Goal: Navigation & Orientation: Go to known website

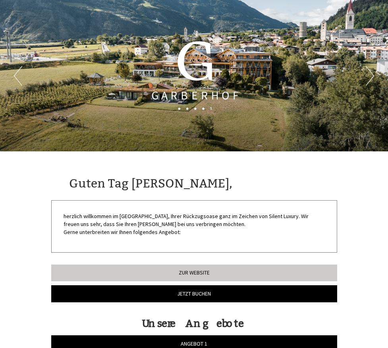
scroll to position [2035, 0]
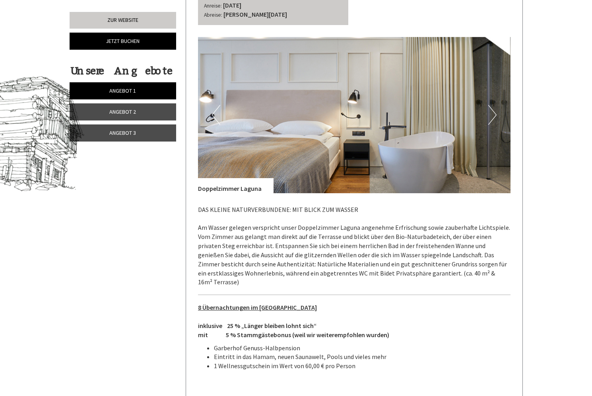
scroll to position [415, 0]
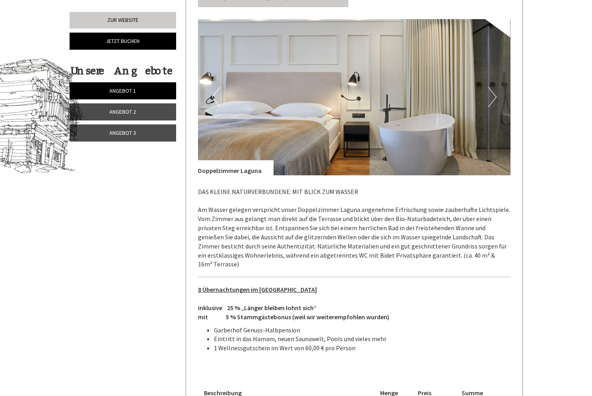
click at [492, 98] on button "Next" at bounding box center [492, 97] width 8 height 20
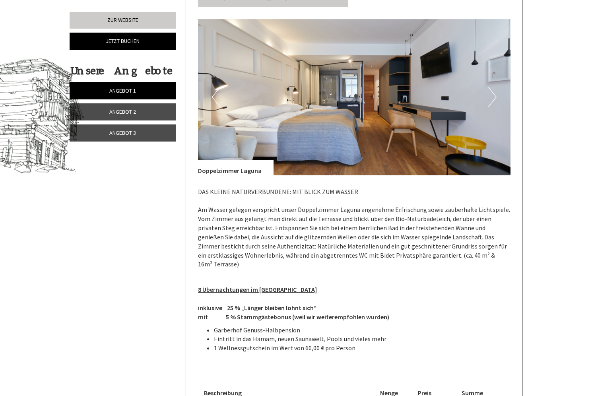
click at [492, 98] on button "Next" at bounding box center [492, 97] width 8 height 20
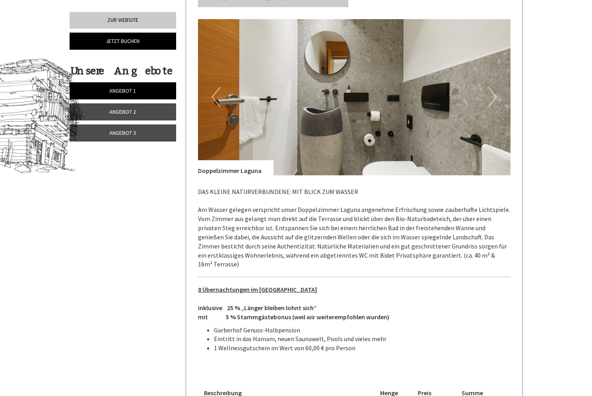
click at [492, 98] on button "Next" at bounding box center [492, 97] width 8 height 20
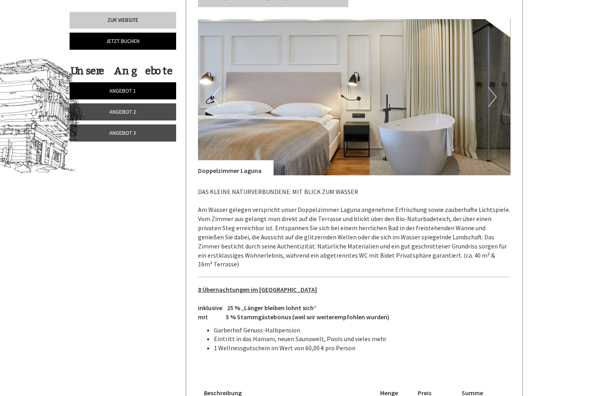
click at [492, 98] on button "Next" at bounding box center [492, 97] width 8 height 20
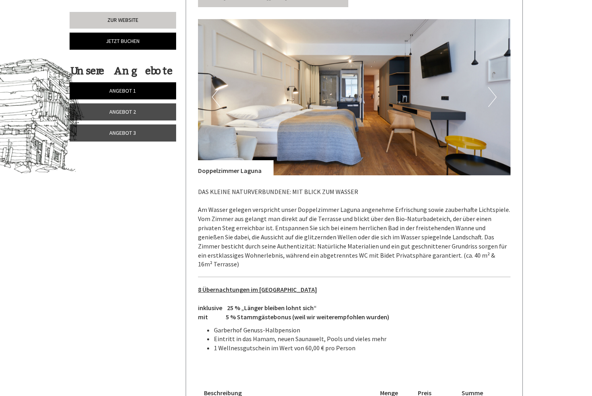
click at [492, 98] on button "Next" at bounding box center [492, 97] width 8 height 20
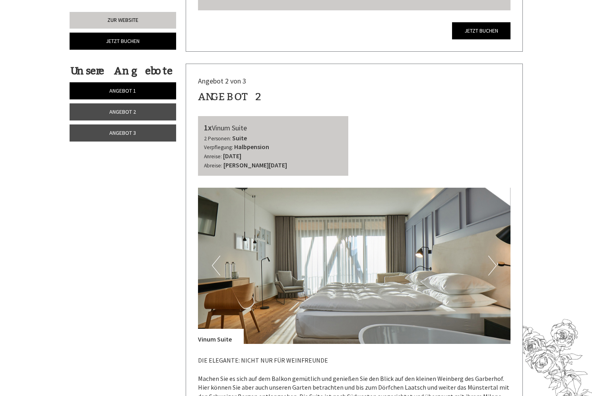
scroll to position [870, 0]
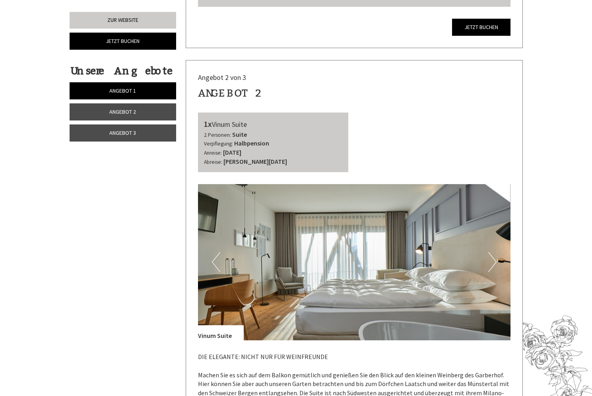
drag, startPoint x: 591, startPoint y: 130, endPoint x: 582, endPoint y: 152, distance: 23.9
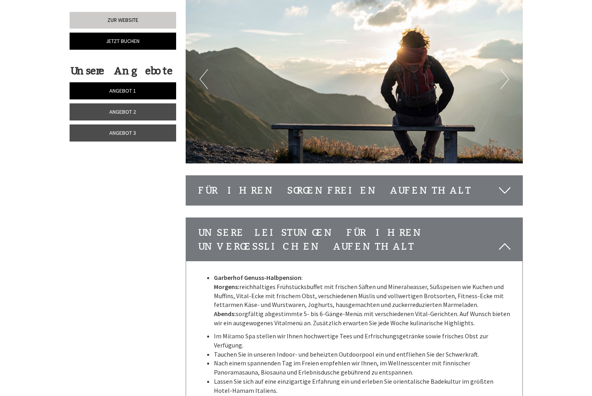
scroll to position [2280, 0]
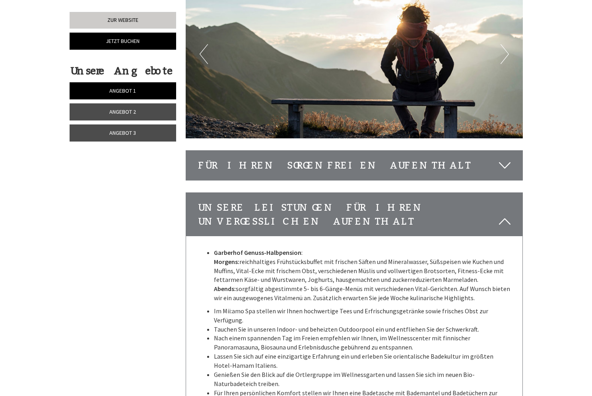
click at [505, 159] on icon at bounding box center [505, 166] width 12 height 14
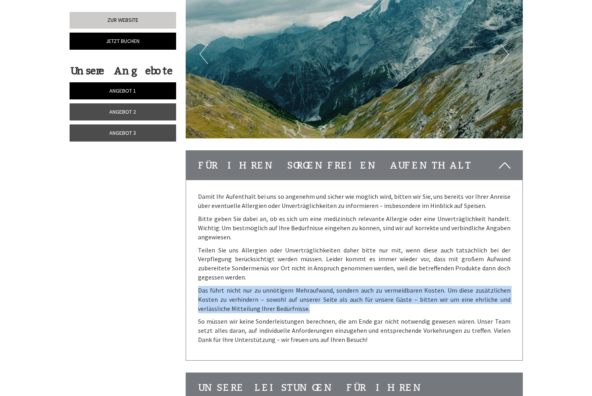
drag, startPoint x: 591, startPoint y: 258, endPoint x: 594, endPoint y: 235, distance: 23.6
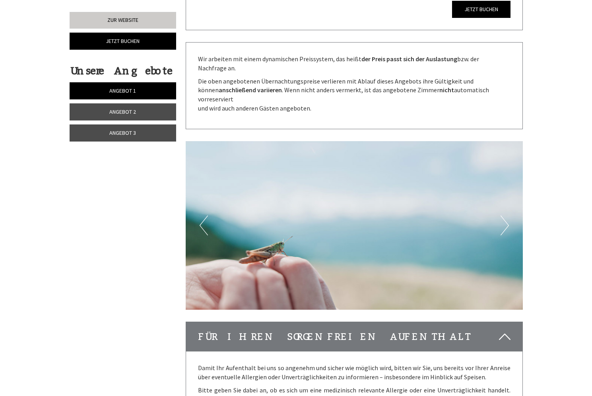
scroll to position [2097, 0]
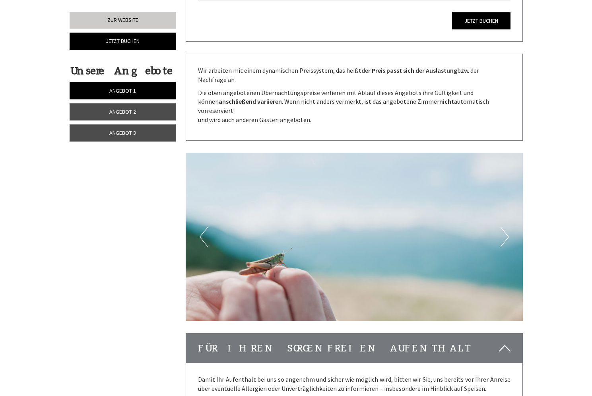
click at [503, 227] on button "Next" at bounding box center [504, 237] width 8 height 20
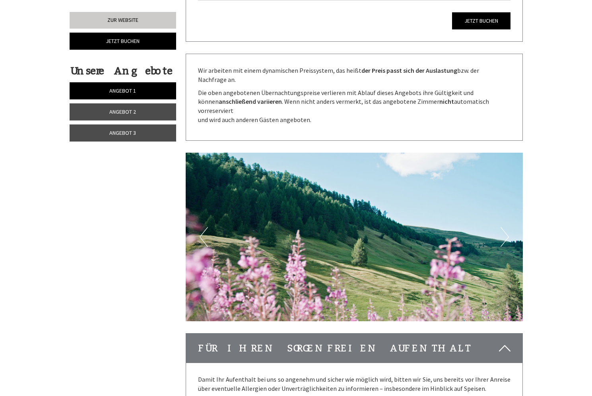
click at [503, 227] on button "Next" at bounding box center [504, 237] width 8 height 20
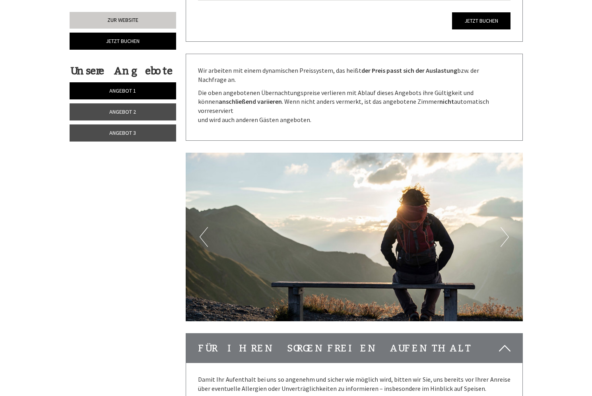
click at [503, 227] on button "Next" at bounding box center [504, 237] width 8 height 20
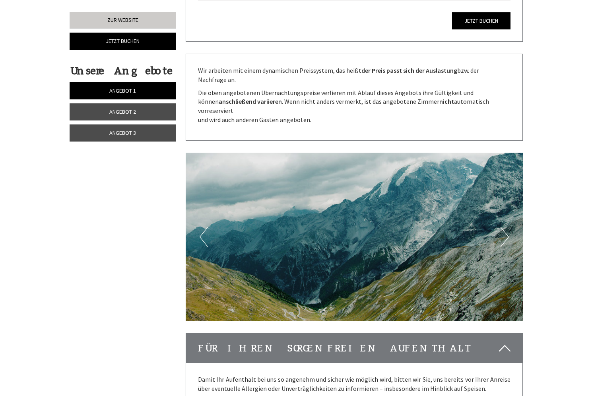
click at [503, 227] on button "Next" at bounding box center [504, 237] width 8 height 20
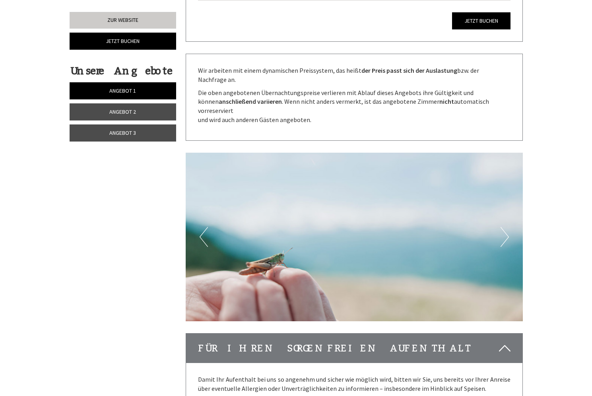
click at [503, 227] on button "Next" at bounding box center [504, 237] width 8 height 20
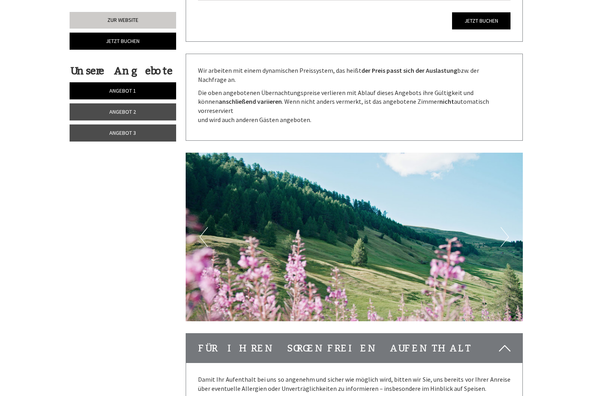
drag, startPoint x: 591, startPoint y: 235, endPoint x: 601, endPoint y: 187, distance: 48.6
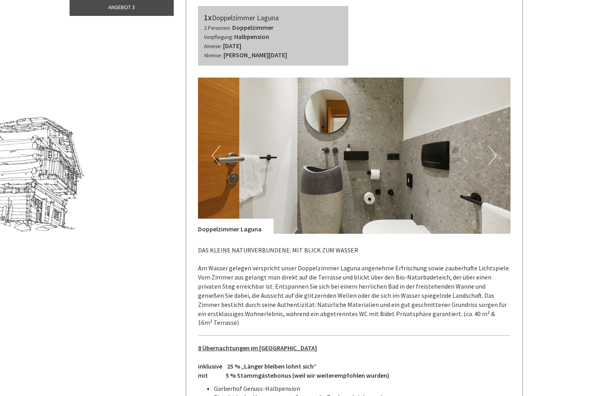
scroll to position [0, 0]
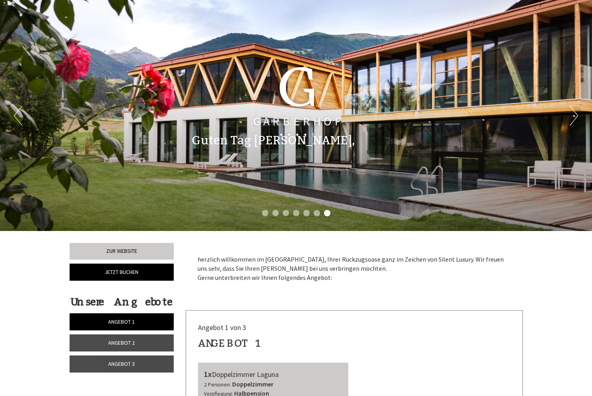
click at [574, 115] on button "Next" at bounding box center [574, 116] width 8 height 20
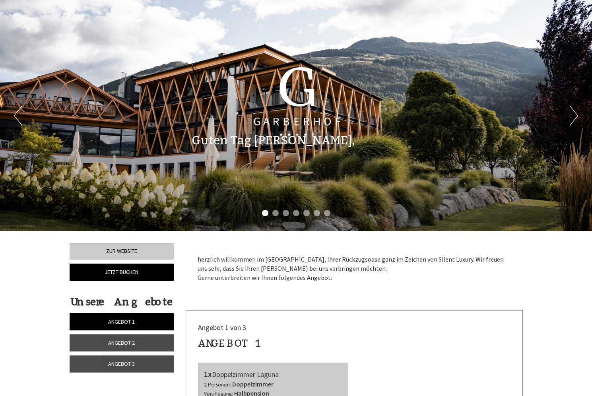
click at [574, 115] on button "Next" at bounding box center [574, 116] width 8 height 20
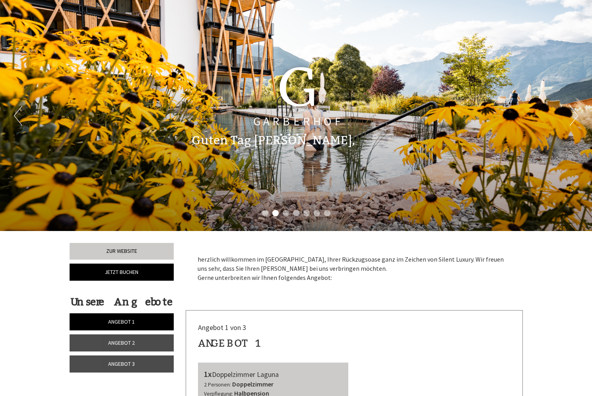
click at [574, 115] on button "Next" at bounding box center [574, 116] width 8 height 20
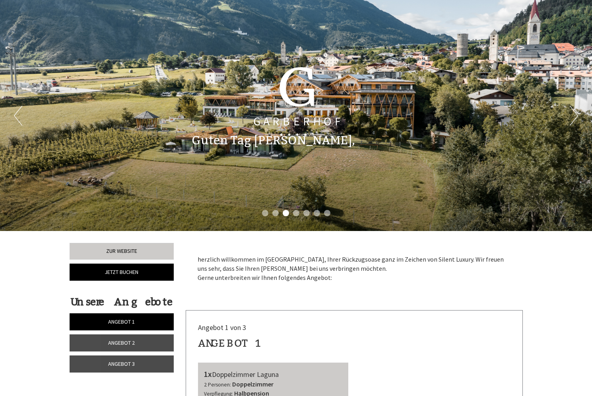
click at [573, 117] on button "Next" at bounding box center [574, 116] width 8 height 20
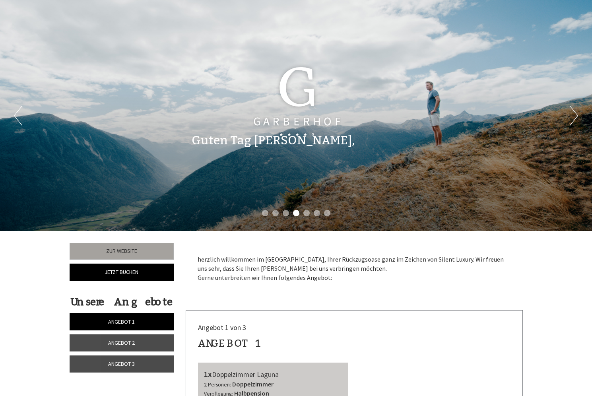
click at [133, 250] on link "Zur Website" at bounding box center [122, 251] width 105 height 17
